Goal: Connect with others: Connect with others

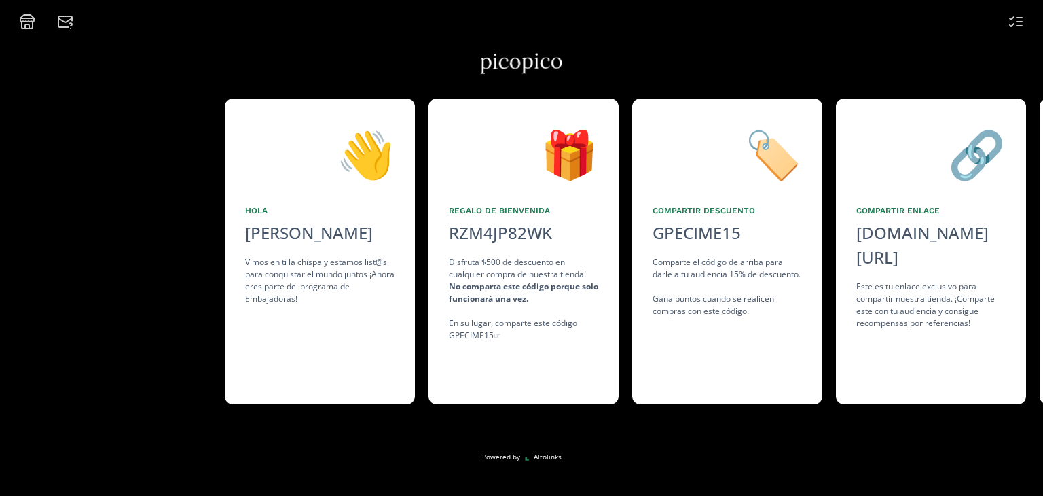
scroll to position [0, 204]
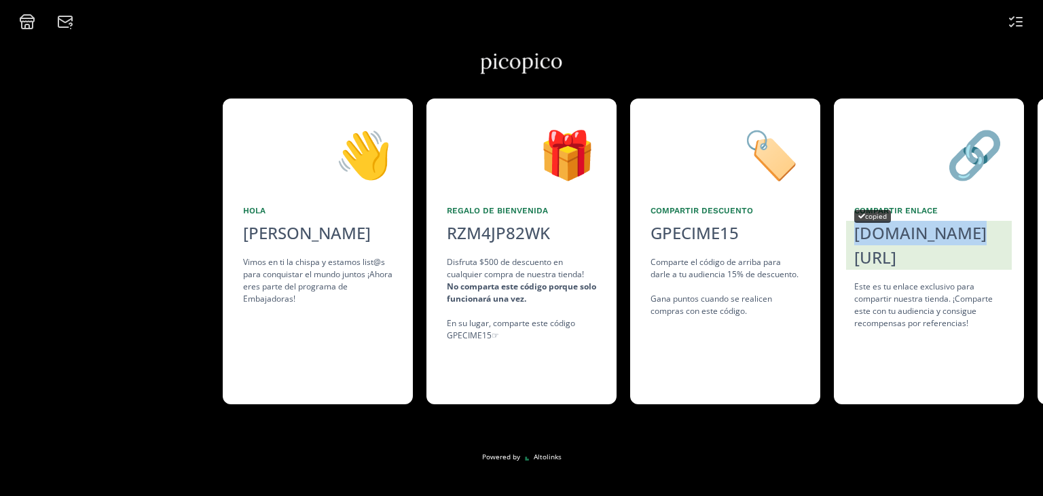
drag, startPoint x: 934, startPoint y: 234, endPoint x: 948, endPoint y: 237, distance: 14.0
click at [948, 237] on div "[DOMAIN_NAME][URL]" at bounding box center [928, 245] width 149 height 49
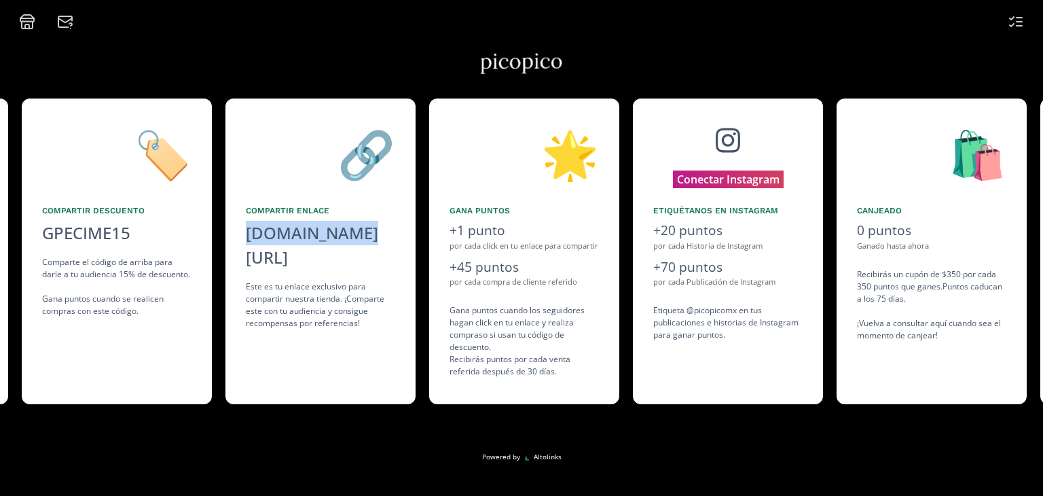
scroll to position [0, 815]
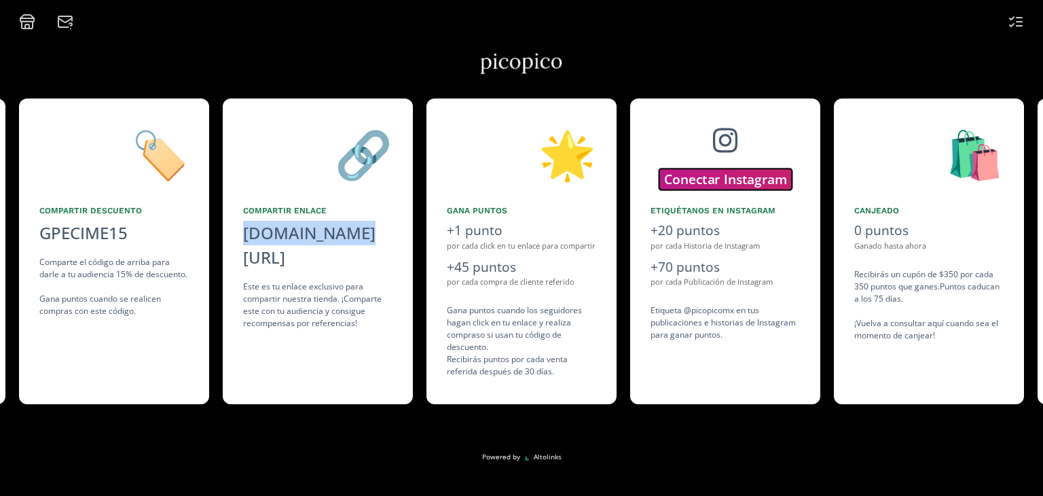
click at [737, 179] on button "Conectar Instagram" at bounding box center [725, 178] width 133 height 21
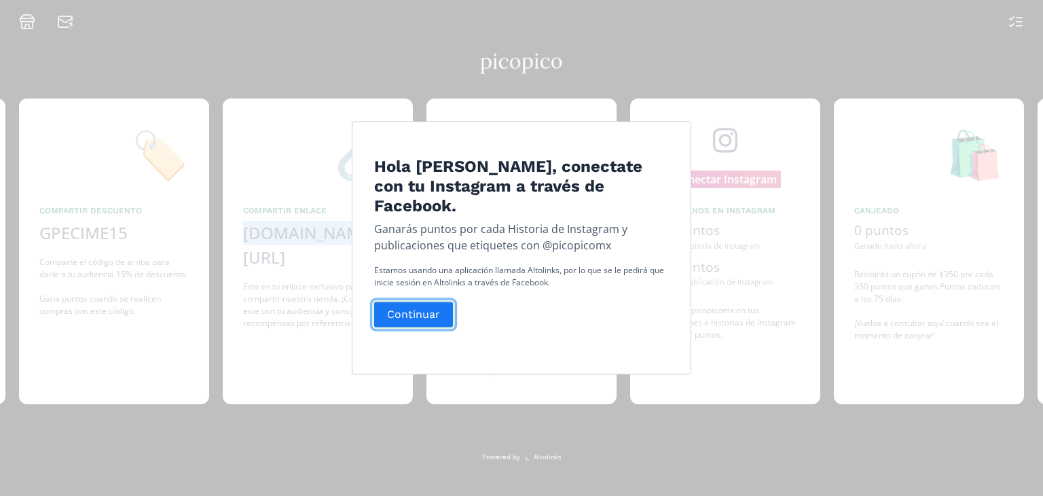
click at [435, 318] on button "Continuar" at bounding box center [413, 314] width 83 height 29
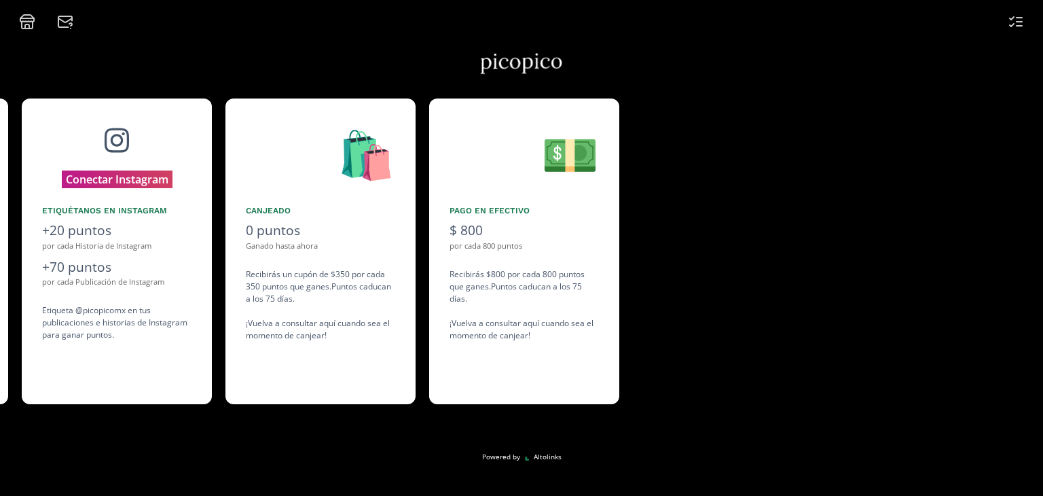
scroll to position [0, 1426]
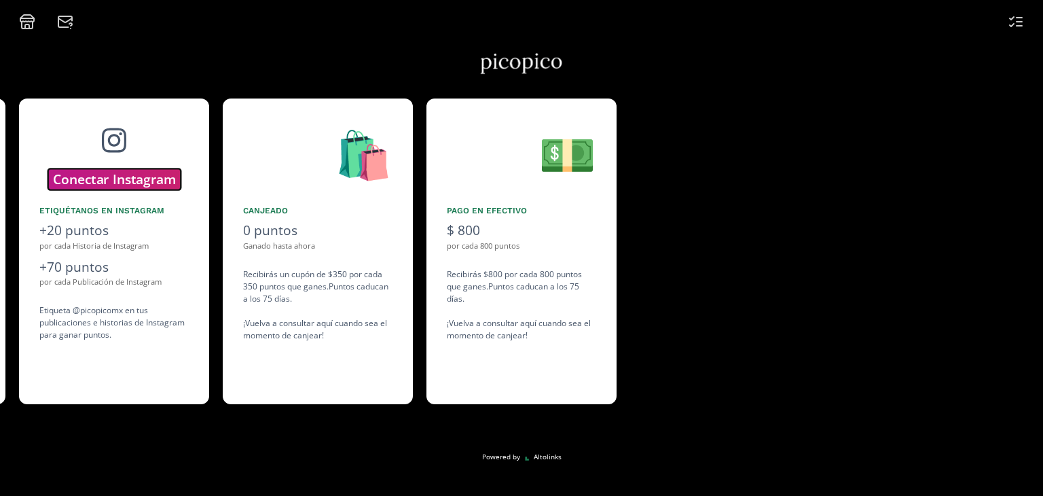
click at [155, 184] on button "Conectar Instagram" at bounding box center [114, 178] width 133 height 21
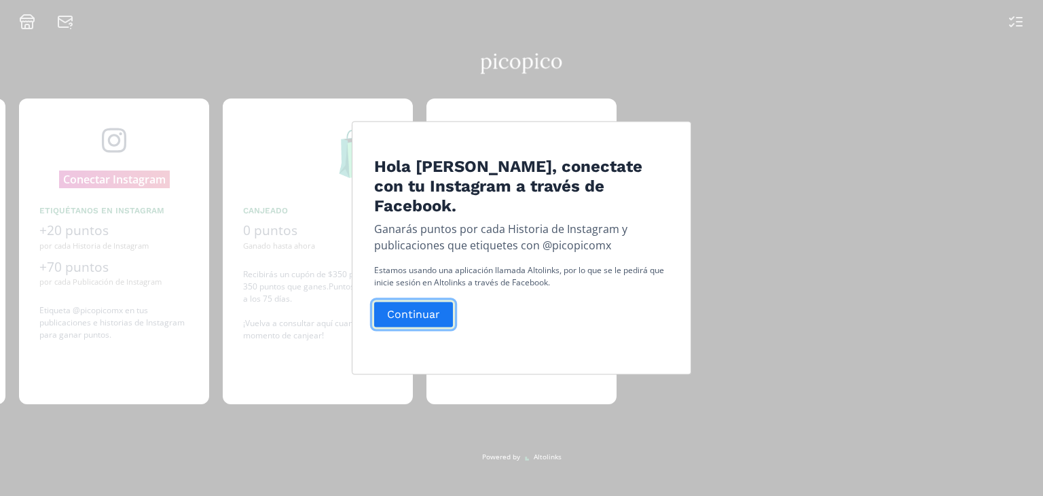
click at [433, 325] on button "Continuar" at bounding box center [413, 314] width 83 height 29
